Goal: Task Accomplishment & Management: Manage account settings

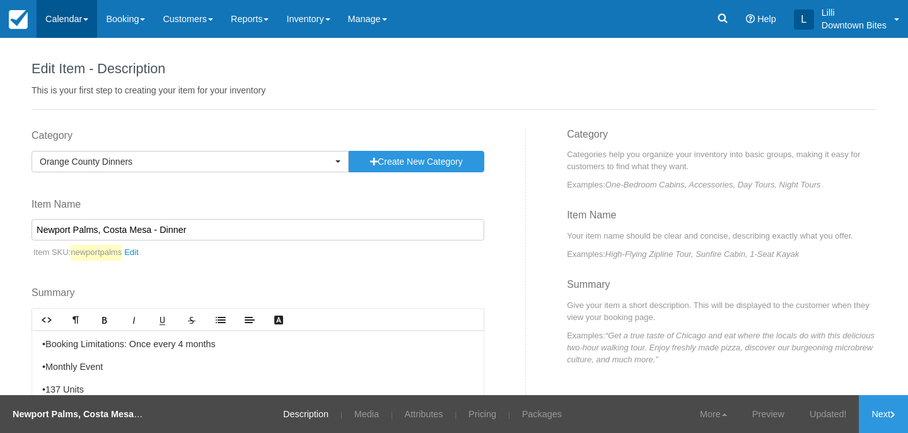
scroll to position [135, 0]
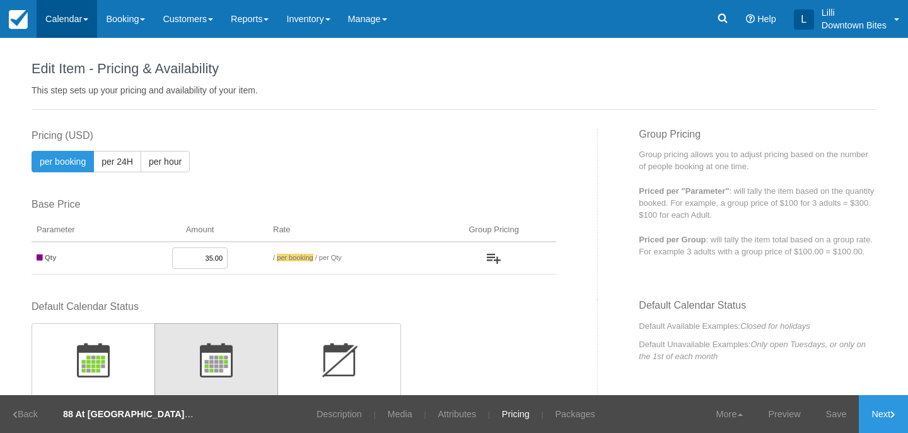
scroll to position [467, 0]
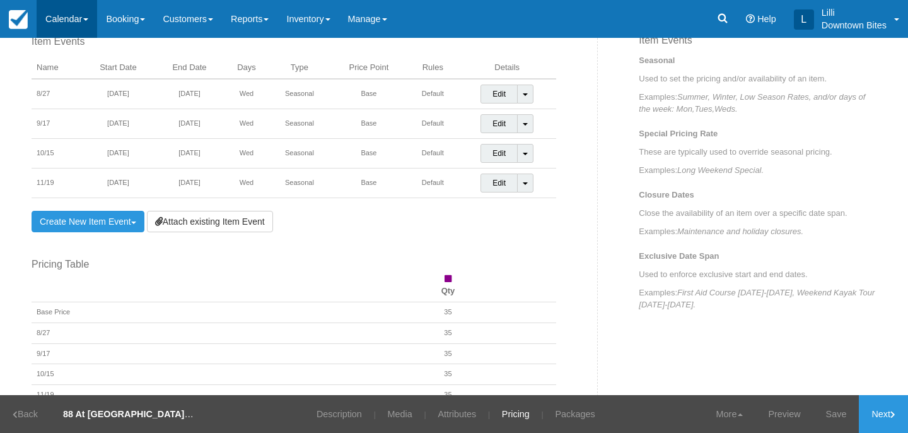
click at [69, 14] on link "Calendar" at bounding box center [67, 19] width 61 height 38
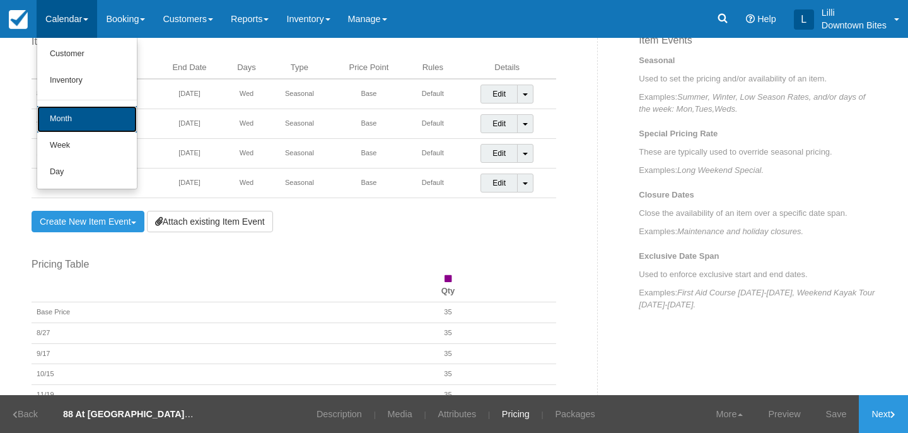
click at [65, 114] on link "Month" at bounding box center [87, 119] width 100 height 26
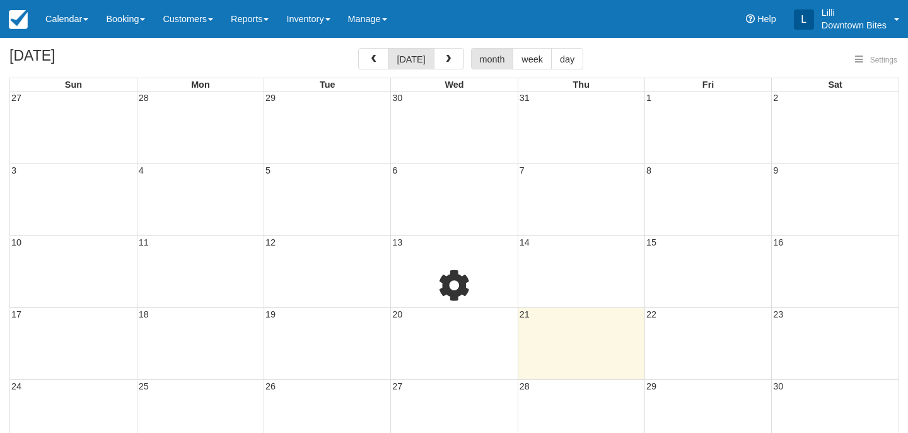
select select
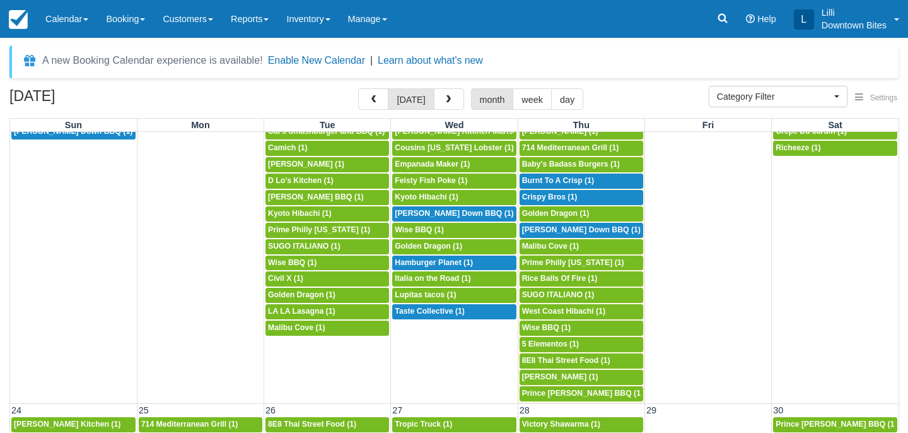
scroll to position [705, 0]
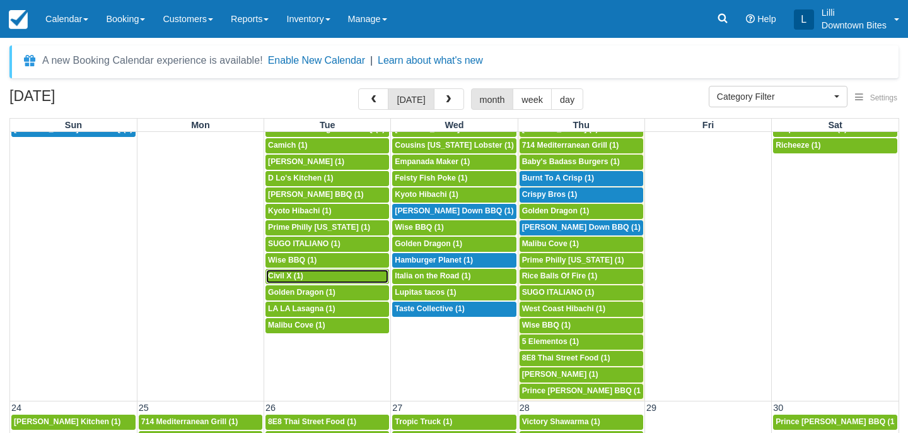
click at [298, 273] on span "Civil X (1)" at bounding box center [285, 275] width 35 height 9
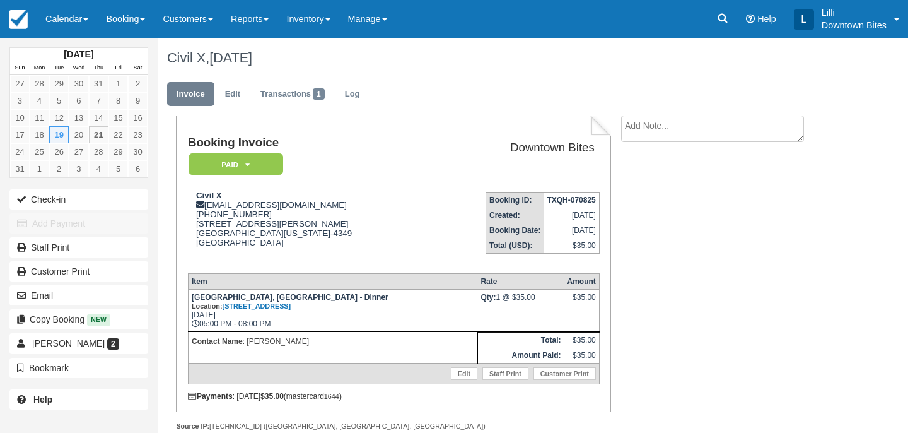
click at [652, 129] on textarea at bounding box center [712, 128] width 183 height 26
drag, startPoint x: 728, startPoint y: 125, endPoint x: 609, endPoint y: 125, distance: 119.2
click at [609, 125] on div "Booking Invoice Paid   Pending Reserved Deposit Waiting Cancelled On Hold Downt…" at bounding box center [498, 286] width 681 height 342
type textarea "Slow dinner event on 8/19"
click at [691, 197] on input "Show on invoice" at bounding box center [691, 198] width 8 height 8
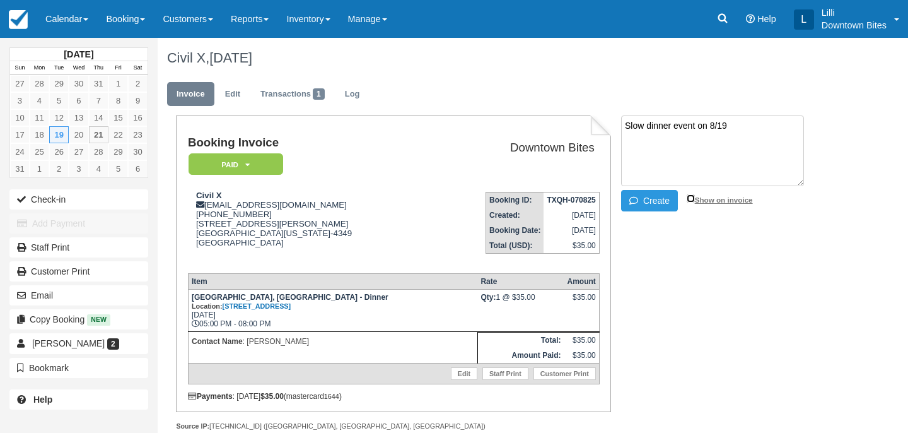
checkbox input "true"
click at [663, 202] on button "Create" at bounding box center [649, 200] width 57 height 21
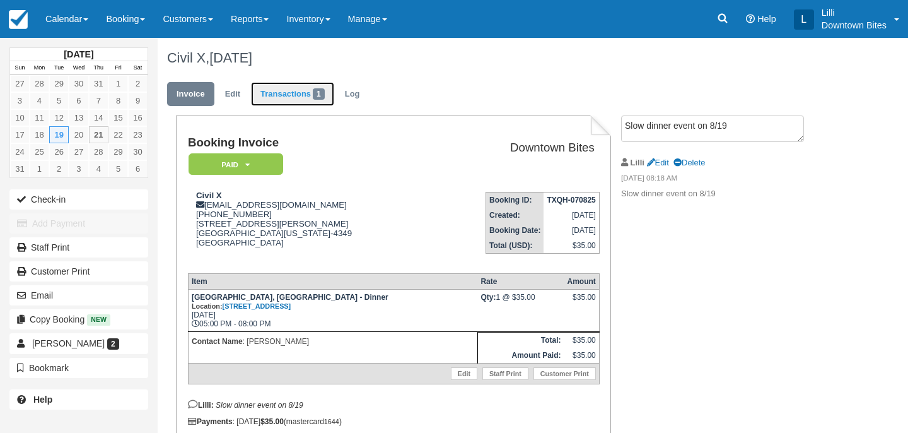
click at [284, 93] on link "Transactions 1" at bounding box center [292, 94] width 83 height 25
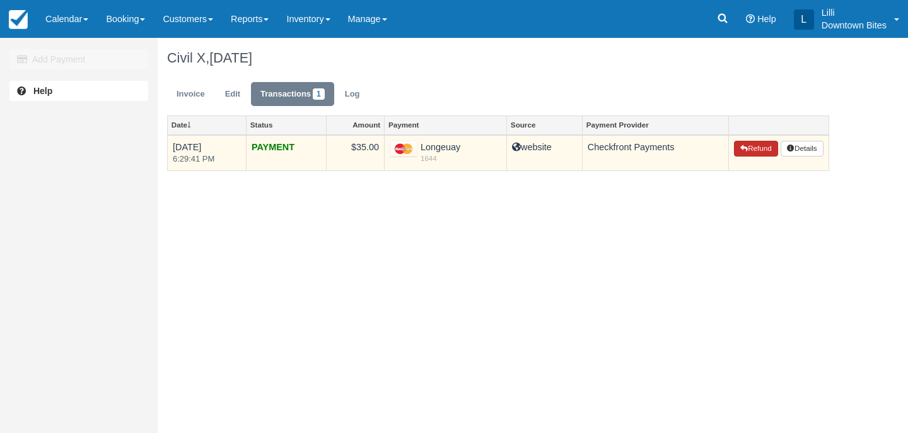
click at [750, 154] on button "Refund" at bounding box center [756, 149] width 44 height 16
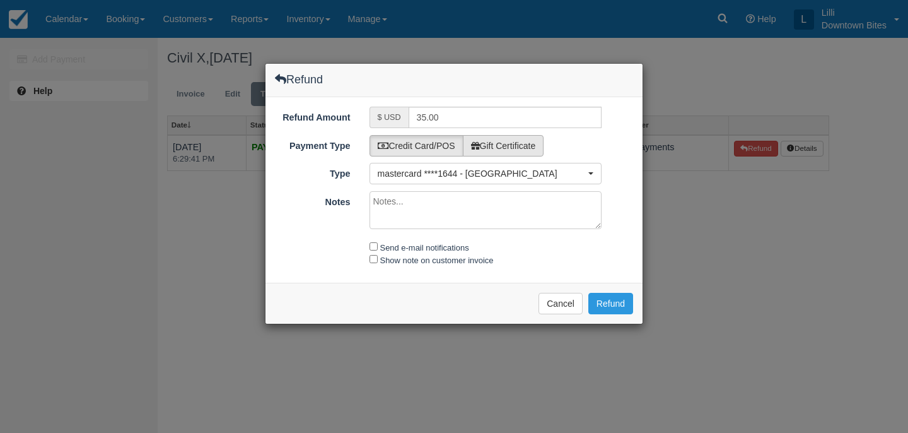
click at [525, 148] on label "Gift Certificate" at bounding box center [503, 145] width 81 height 21
radio input "true"
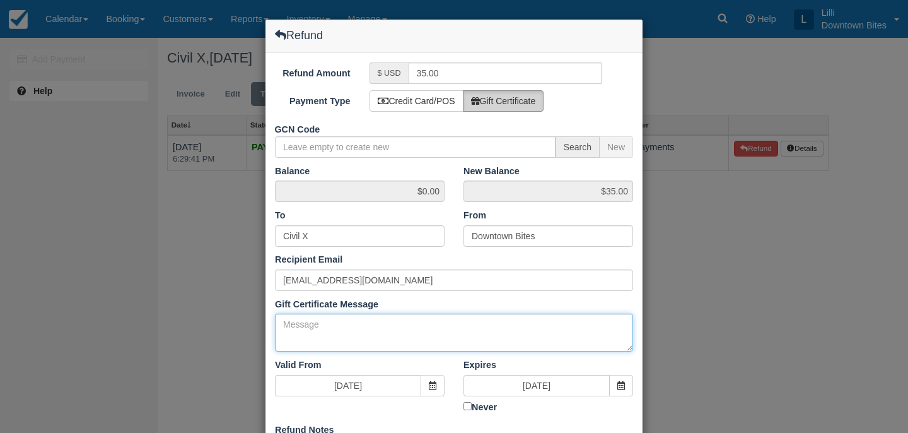
click at [347, 332] on textarea "Gift Certificate Message" at bounding box center [454, 332] width 358 height 38
paste textarea "Slow dinner event on 8/19"
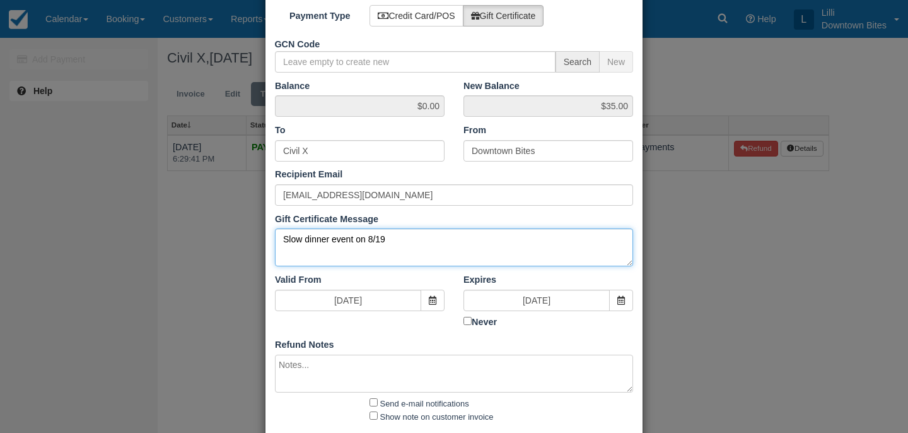
scroll to position [151, 0]
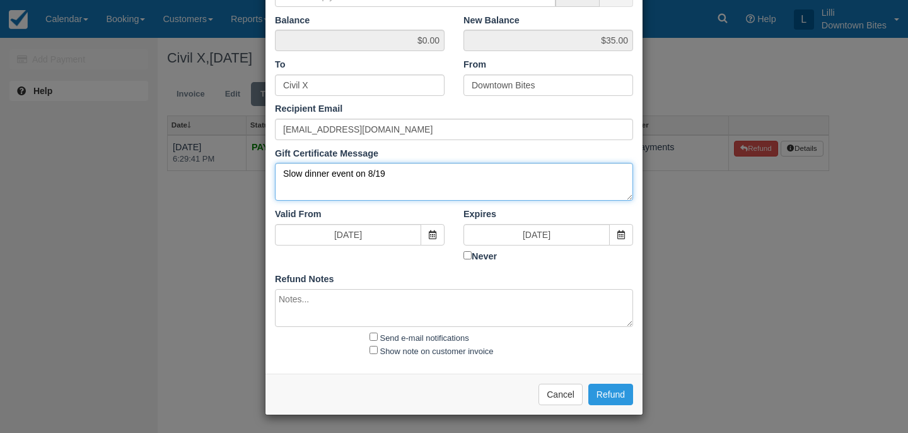
type textarea "Slow dinner event on 8/19"
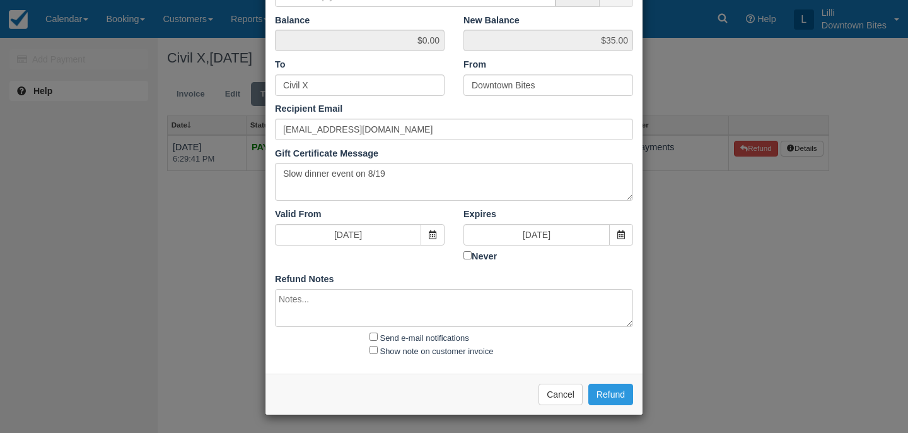
click at [334, 306] on textarea at bounding box center [454, 308] width 358 height 38
paste textarea "Slow dinner event on 8/19"
type textarea "Slow dinner event on 8/19"
click at [373, 336] on input "Send e-mail notifications" at bounding box center [374, 336] width 8 height 8
checkbox input "true"
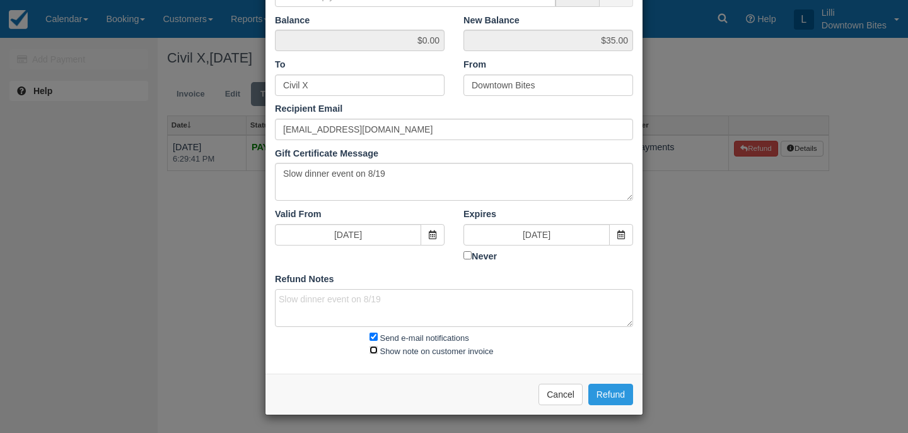
click at [373, 349] on input "Show note on customer invoice" at bounding box center [374, 350] width 8 height 8
checkbox input "true"
click at [614, 388] on button "Refund" at bounding box center [610, 393] width 45 height 21
